Goal: Book appointment/travel/reservation

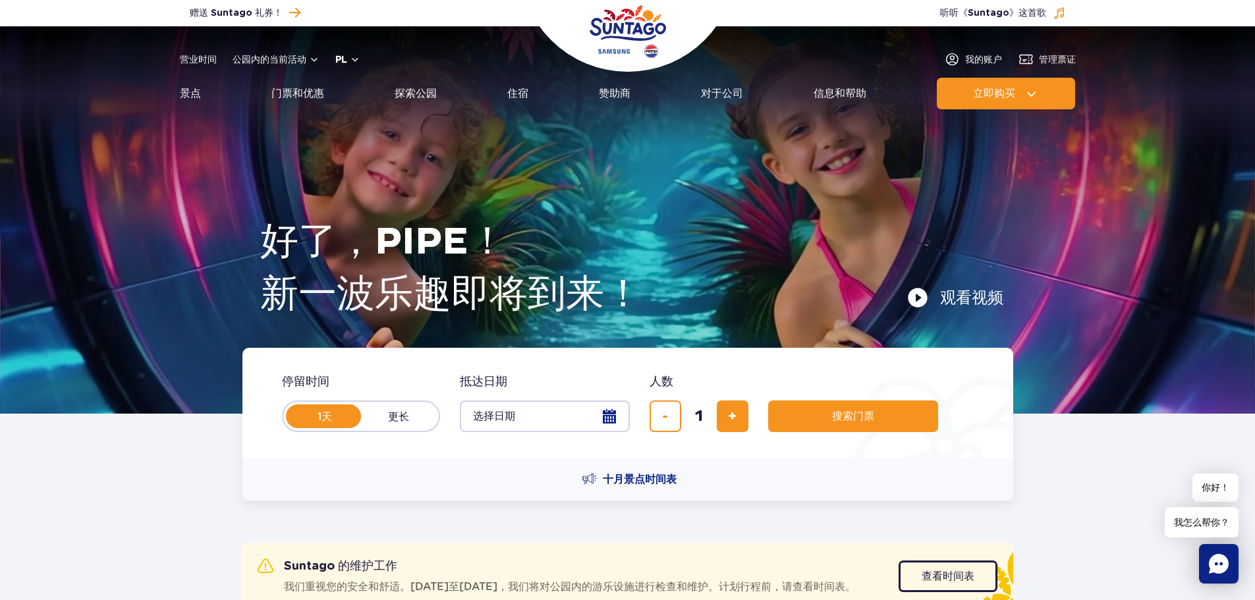
click at [354, 55] on button "pl" at bounding box center [347, 59] width 25 height 13
click at [364, 117] on font "EN" at bounding box center [367, 114] width 13 height 11
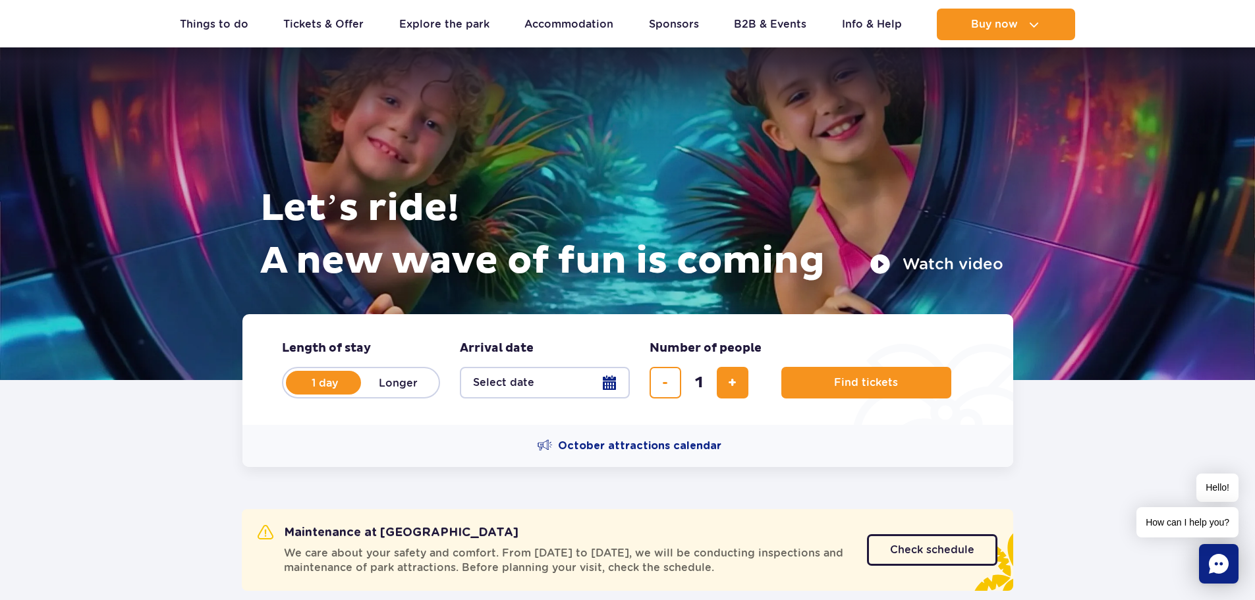
scroll to position [66, 0]
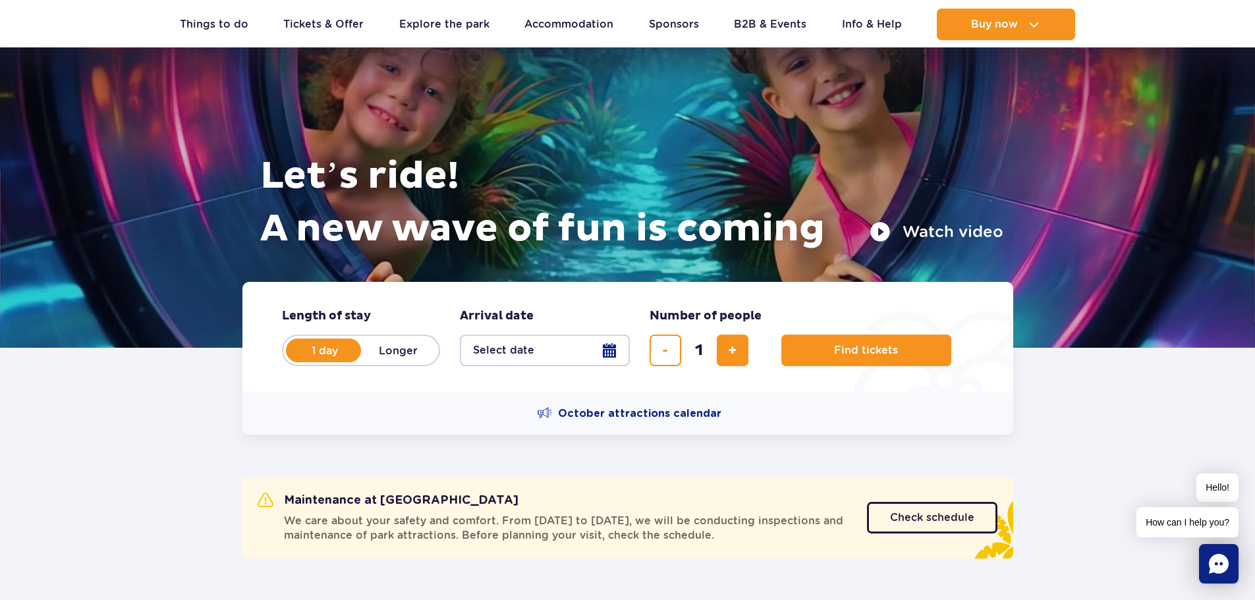
click at [601, 353] on button "Select date" at bounding box center [545, 351] width 170 height 32
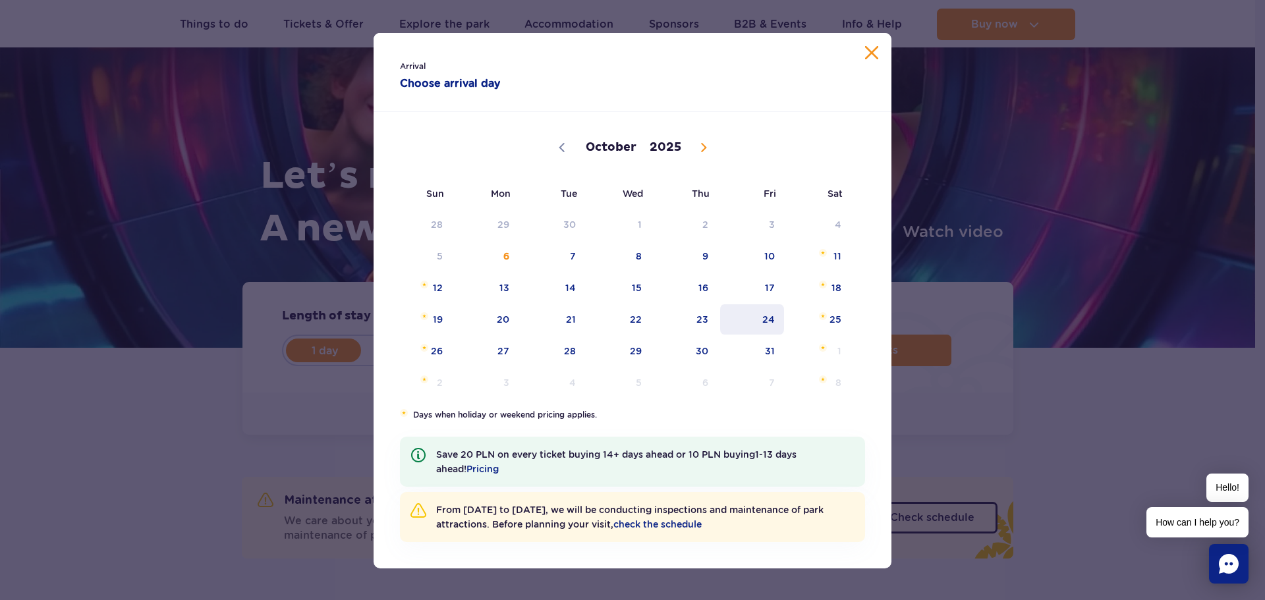
click at [772, 315] on span "24" at bounding box center [752, 319] width 67 height 30
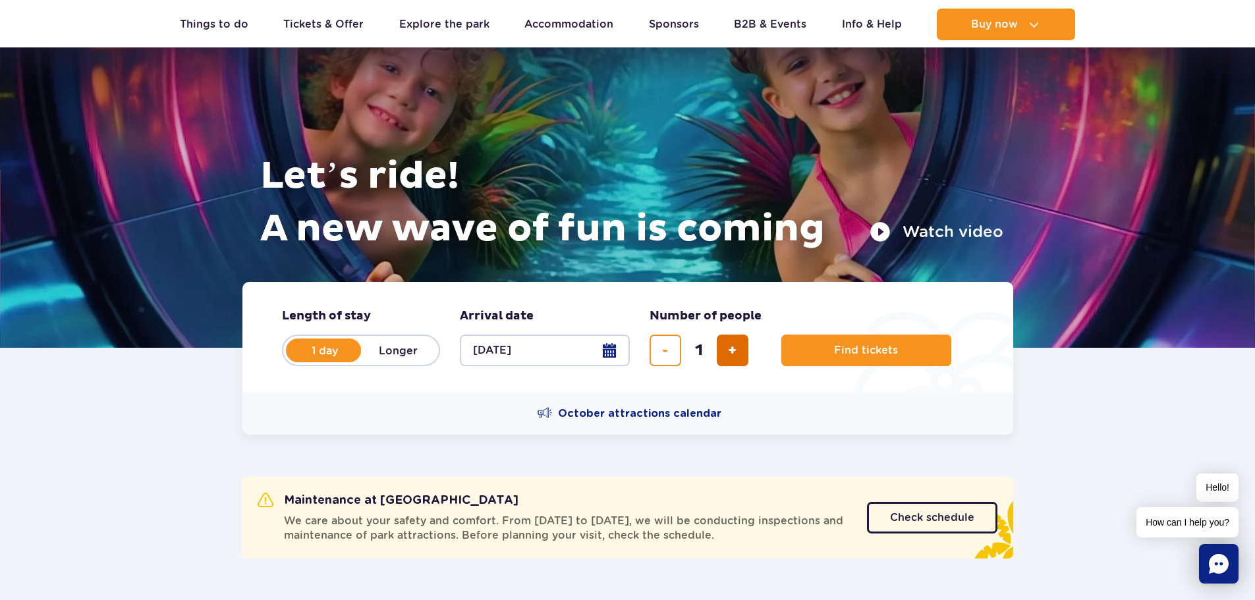
click at [742, 343] on button "add ticket" at bounding box center [733, 351] width 32 height 32
type input "2"
click at [843, 352] on span "Find tickets" at bounding box center [861, 351] width 64 height 12
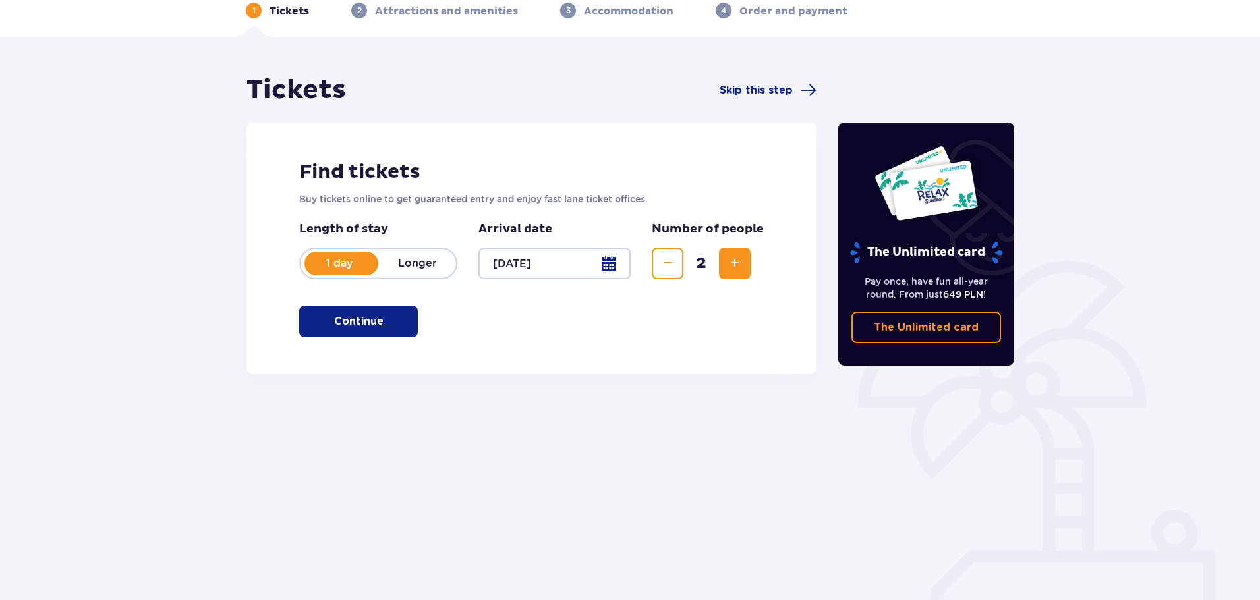
scroll to position [71, 0]
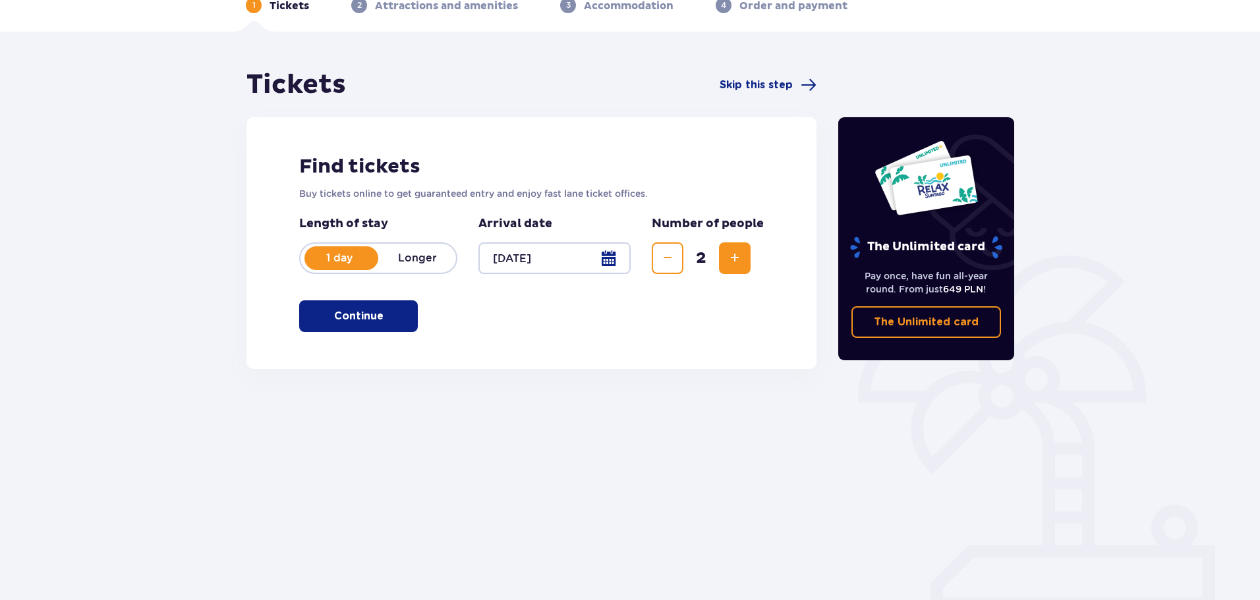
click at [382, 317] on span "button" at bounding box center [386, 316] width 16 height 16
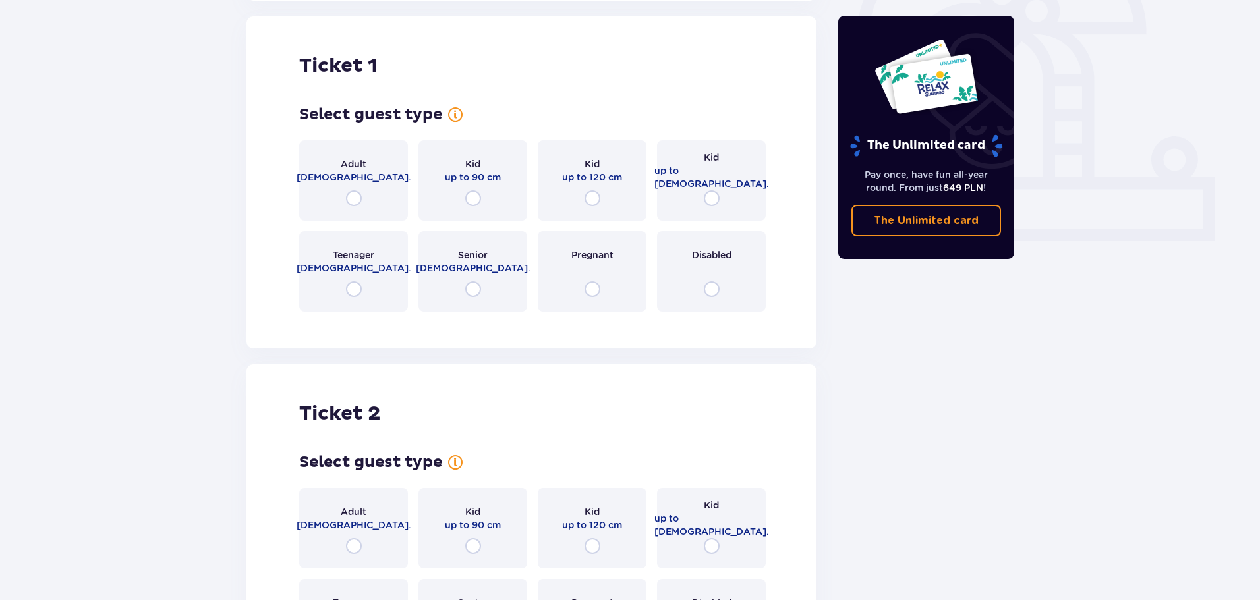
scroll to position [440, 0]
click at [372, 192] on div "Adult 18 - 65 y.o." at bounding box center [353, 180] width 109 height 80
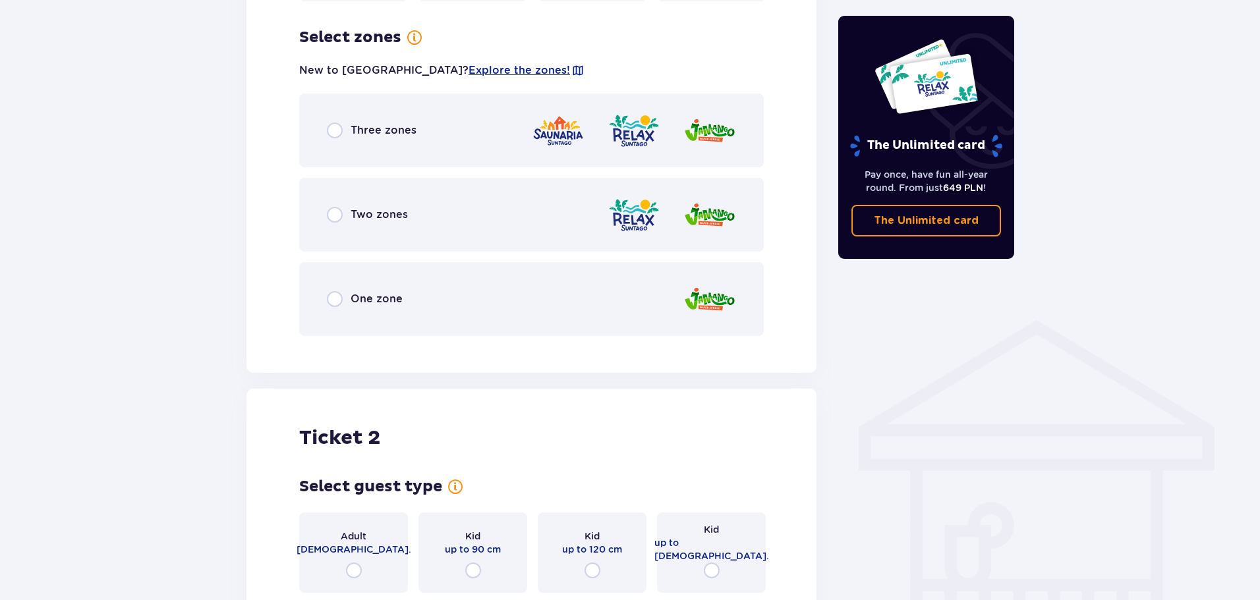
scroll to position [762, 0]
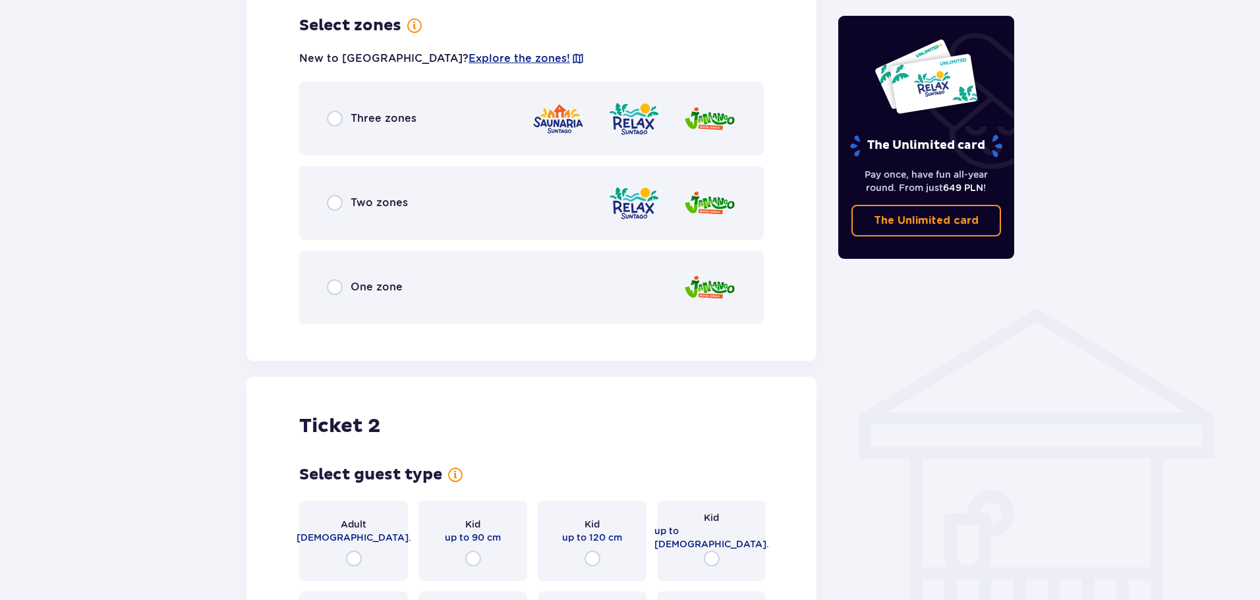
click at [436, 121] on div "Three zones" at bounding box center [531, 119] width 465 height 74
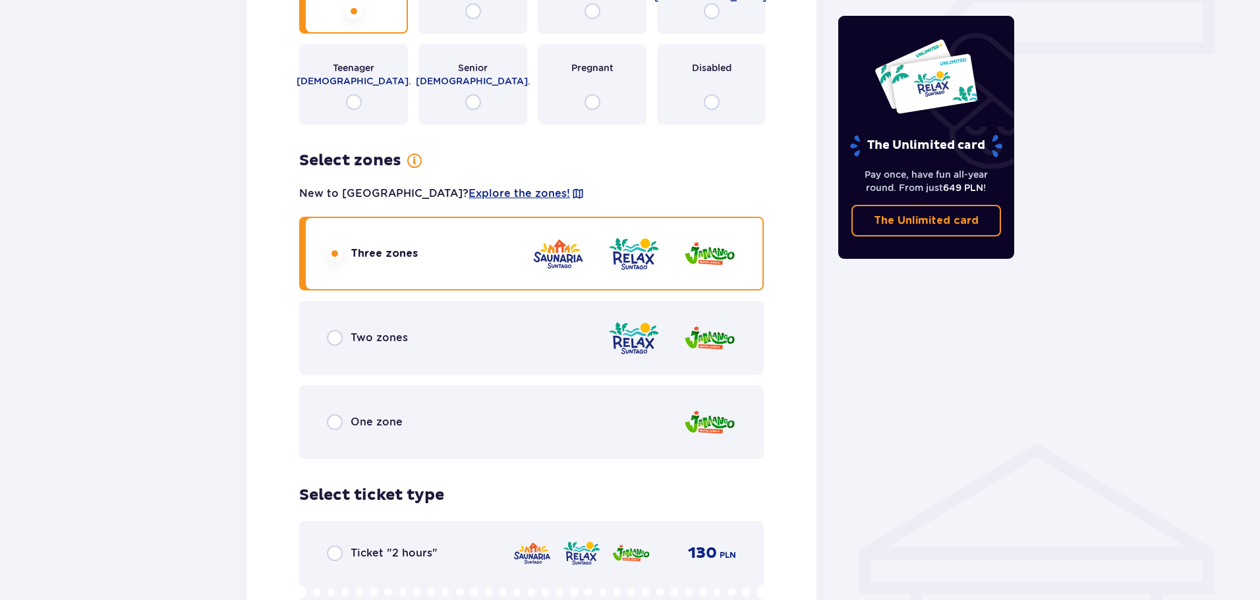
scroll to position [701, 0]
